Goal: Task Accomplishment & Management: Use online tool/utility

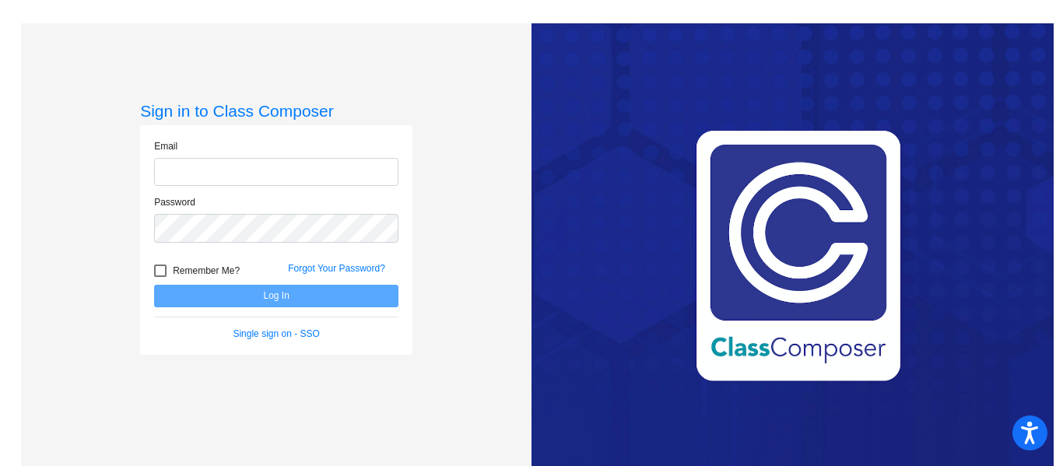
type input "[EMAIL_ADDRESS][DOMAIN_NAME]"
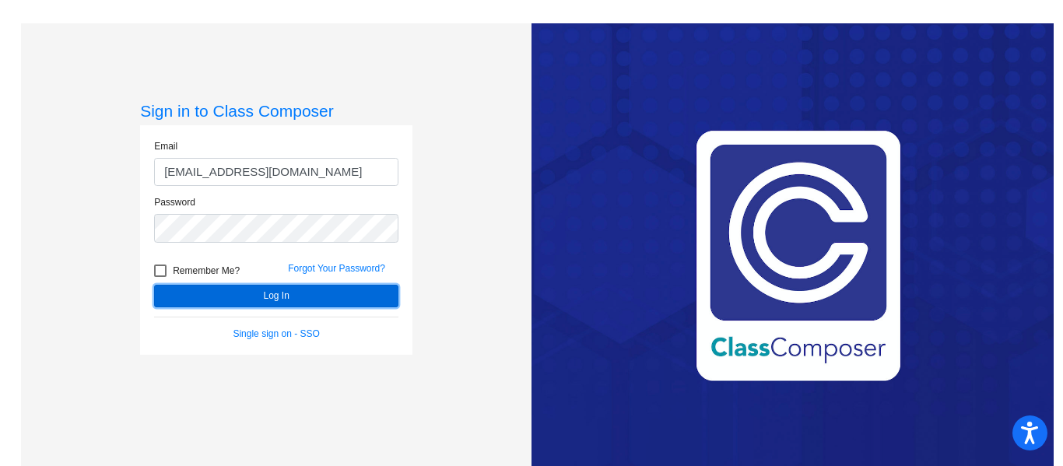
click at [249, 294] on button "Log In" at bounding box center [276, 296] width 244 height 23
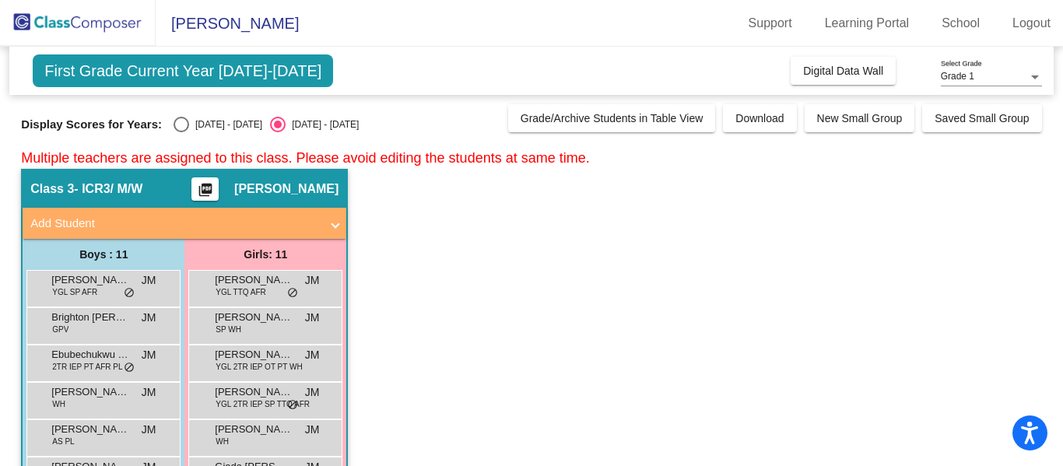
click at [176, 123] on div "Select an option" at bounding box center [182, 125] width 16 height 16
click at [181, 132] on input "[DATE] - [DATE]" at bounding box center [181, 132] width 1 height 1
radio input "true"
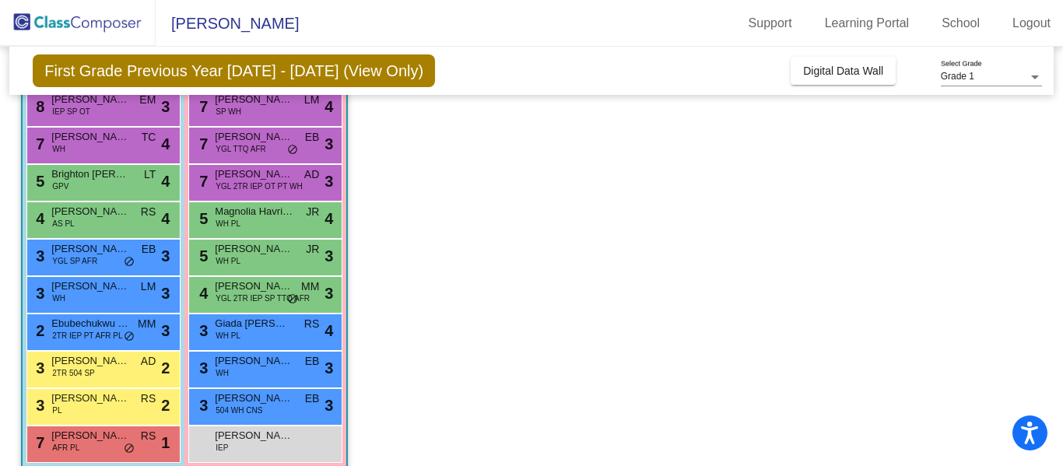
scroll to position [216, 0]
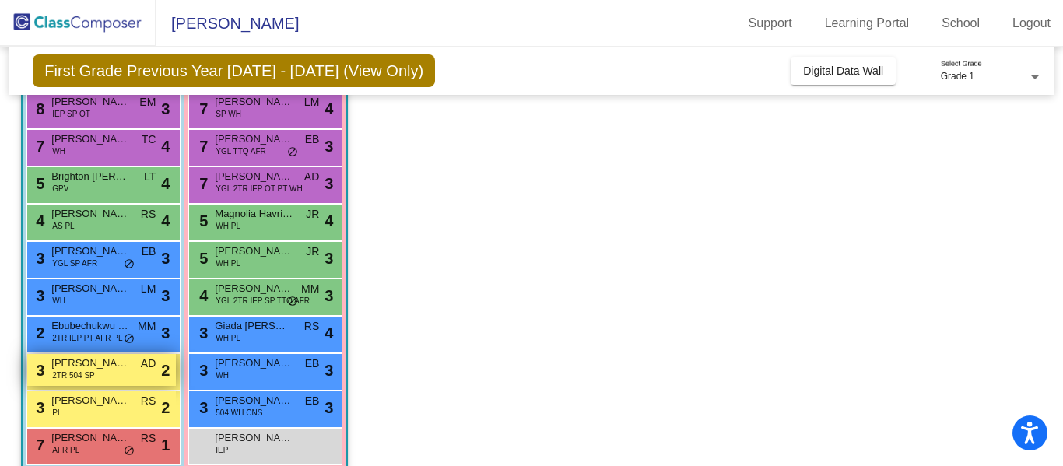
click at [67, 365] on span "[PERSON_NAME]" at bounding box center [90, 364] width 78 height 16
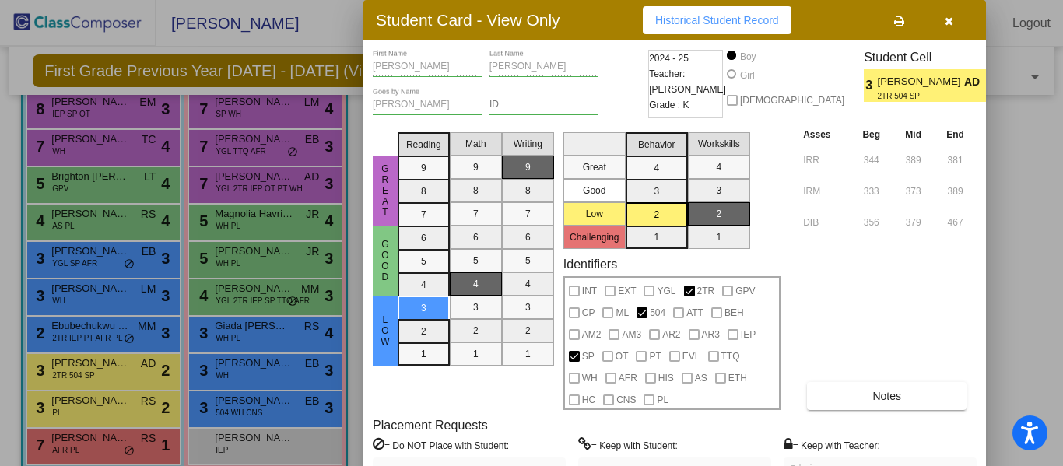
click at [244, 183] on div at bounding box center [531, 233] width 1063 height 466
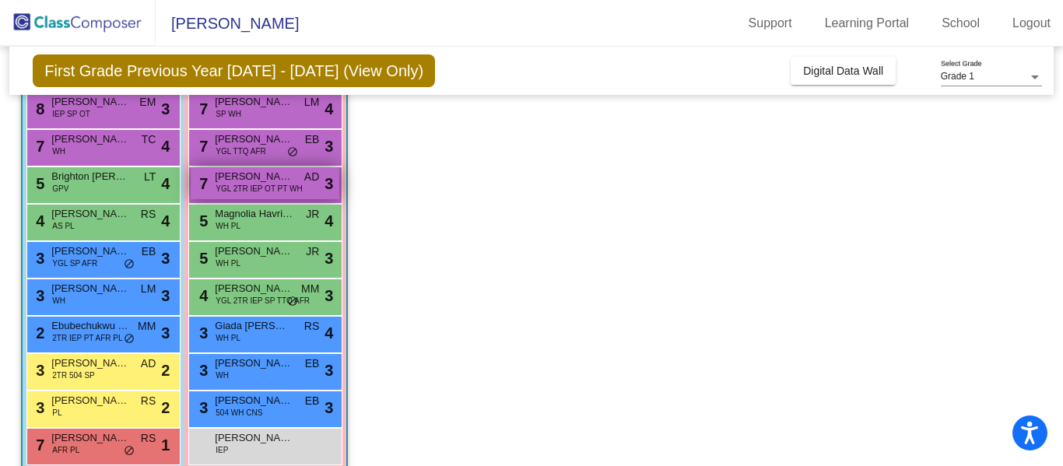
click at [230, 176] on span "[PERSON_NAME]" at bounding box center [254, 177] width 78 height 16
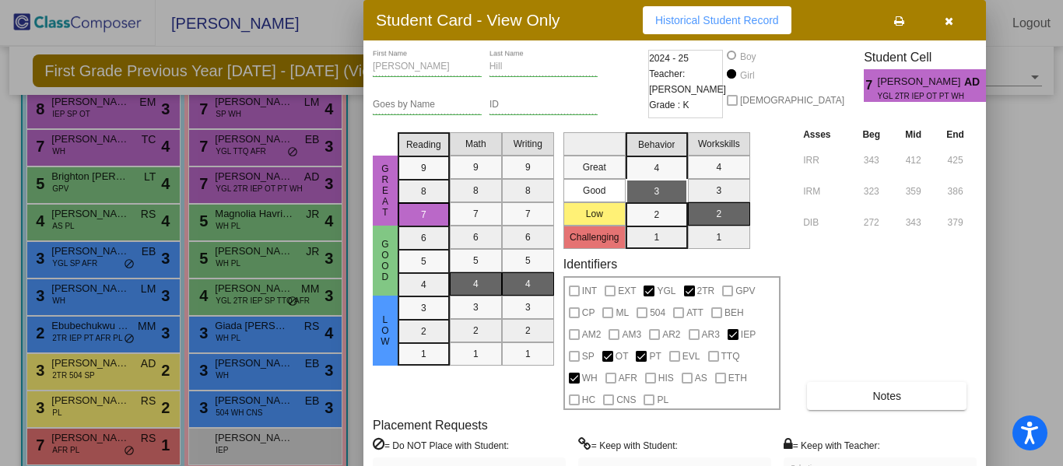
click at [74, 141] on div at bounding box center [531, 233] width 1063 height 466
